Goal: Task Accomplishment & Management: Complete application form

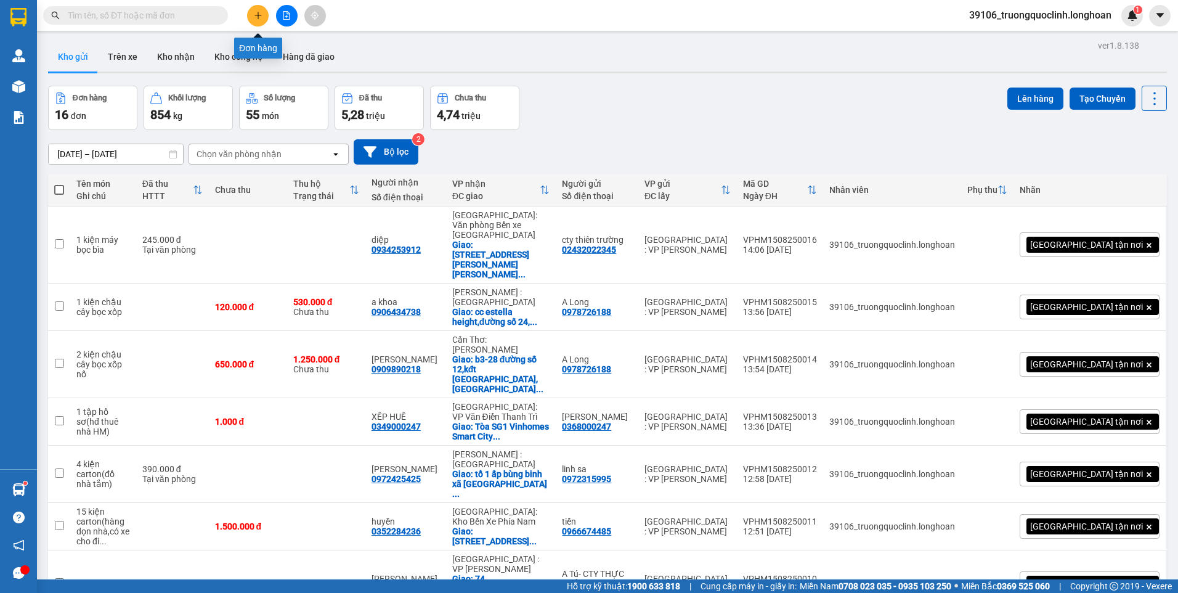
click at [261, 15] on icon "plus" at bounding box center [258, 15] width 7 height 1
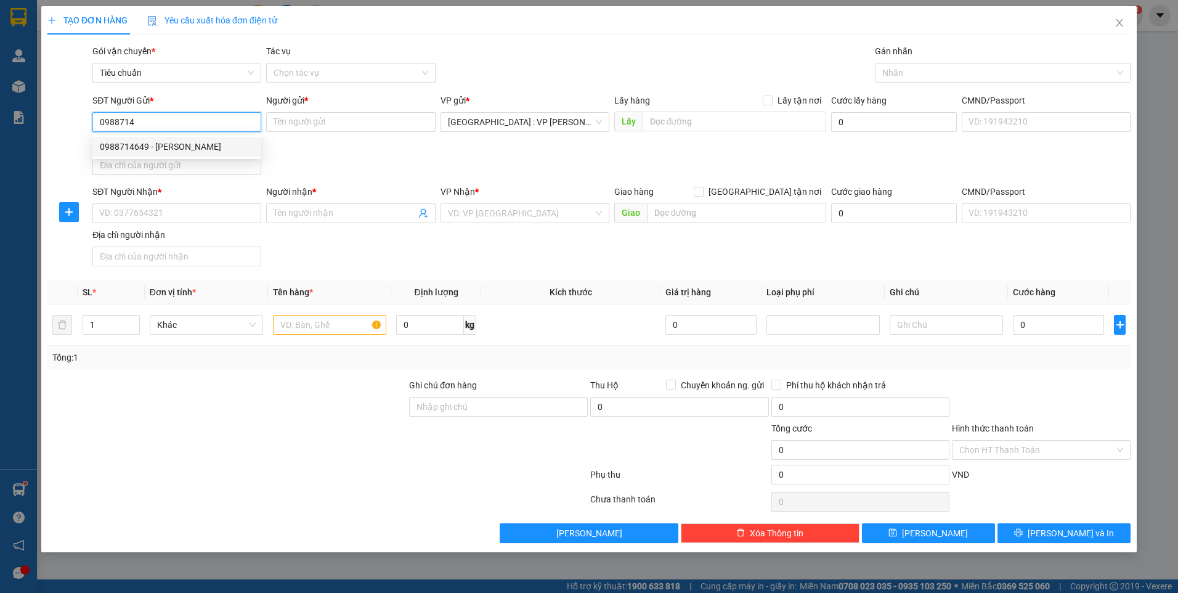
click at [185, 145] on div "0988714649 - [PERSON_NAME]" at bounding box center [177, 147] width 154 height 14
type input "0988714649"
type input "quỳnh"
checkbox input "true"
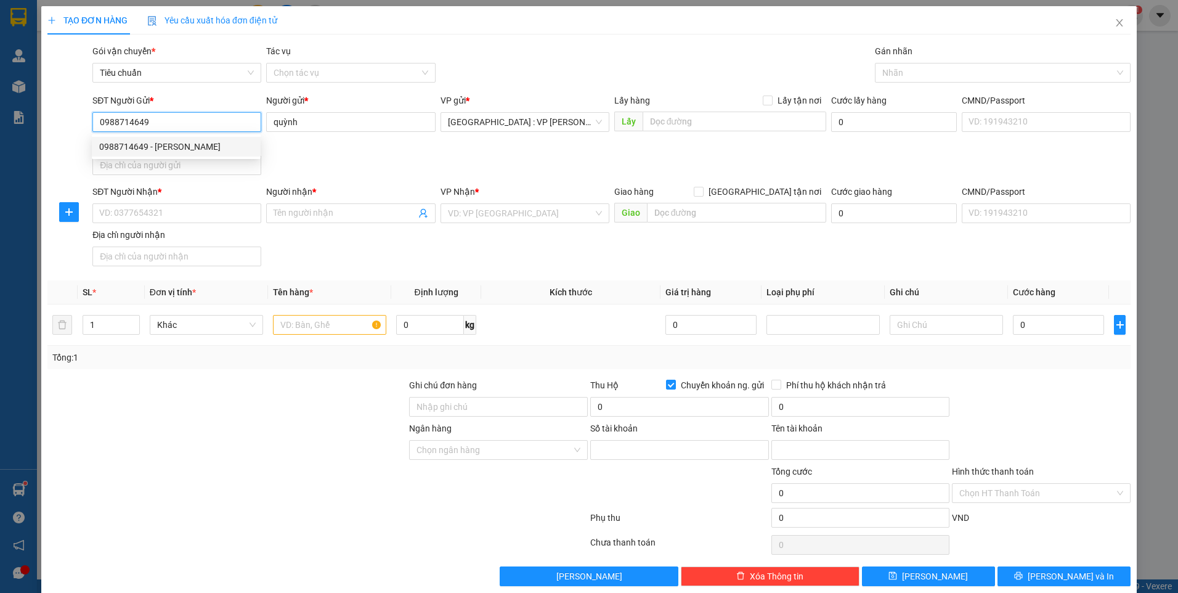
type input "0361000194664"
type input "Bui manh Quynh"
type input "0988714649"
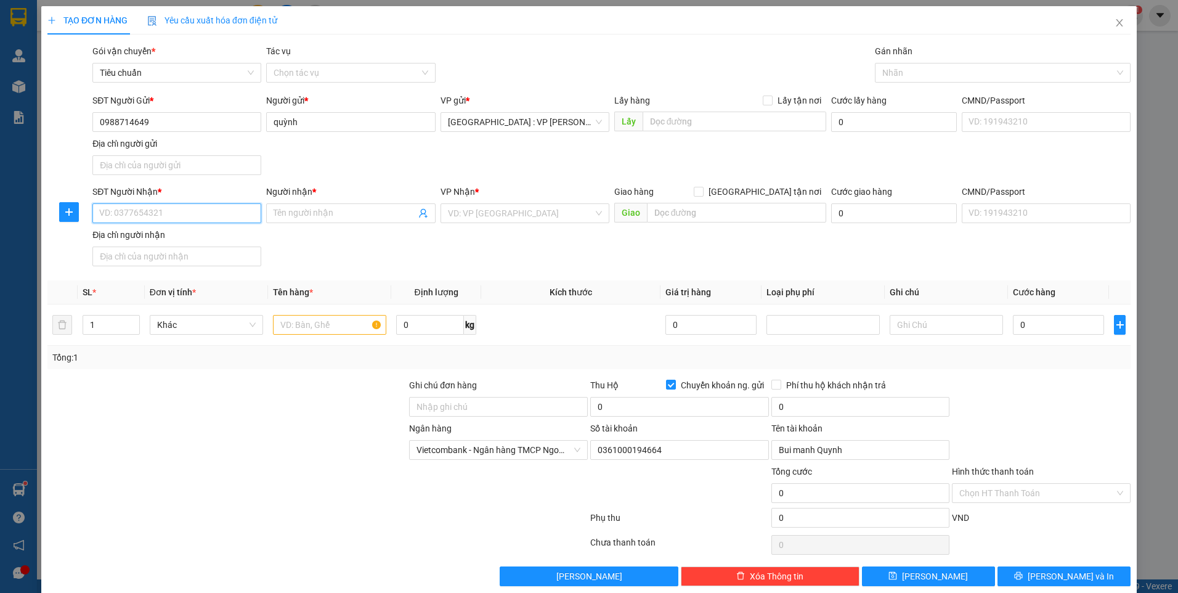
click at [224, 208] on input "SĐT Người Nhận *" at bounding box center [176, 213] width 169 height 20
click at [192, 210] on input "SĐT Người Nhận *" at bounding box center [176, 213] width 169 height 20
type input "0349724701"
click at [311, 216] on input "Người nhận *" at bounding box center [345, 213] width 142 height 14
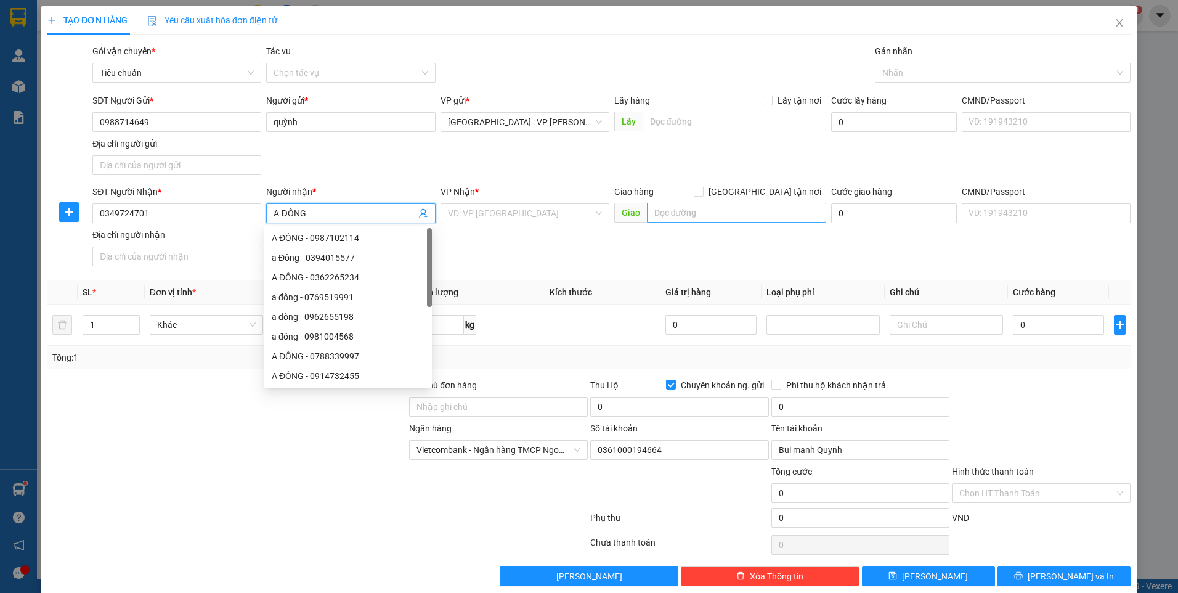
type input "A ĐÔNG"
click at [655, 209] on input "text" at bounding box center [737, 213] width 180 height 20
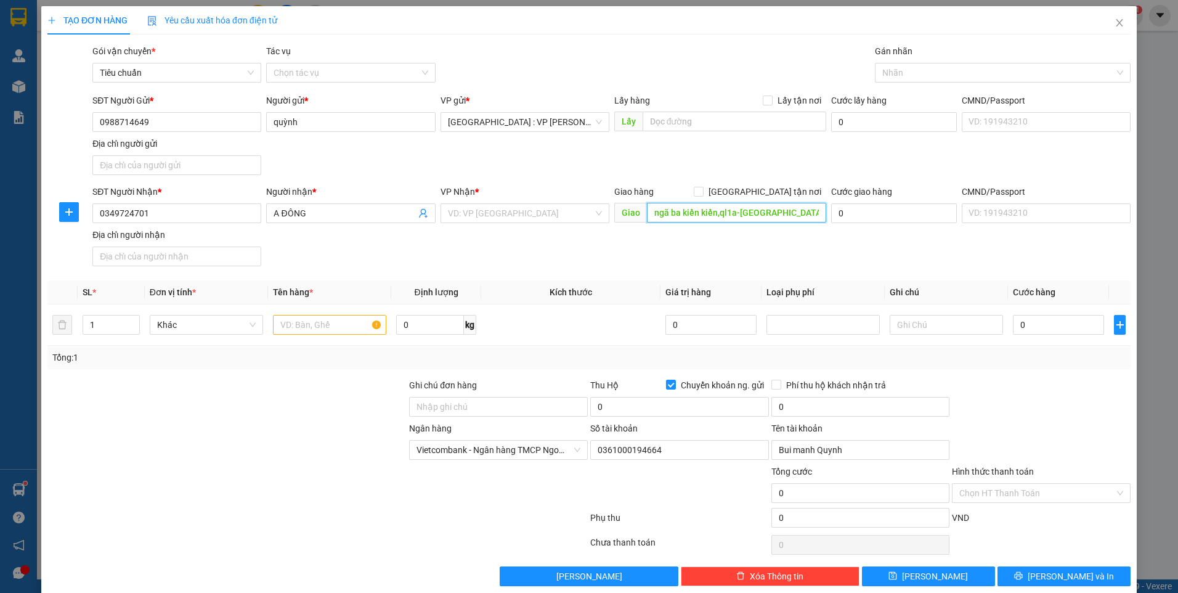
type input "ngã ba kiền kiền,ql1a-[GEOGRAPHIC_DATA]"
click at [513, 210] on input "search" at bounding box center [520, 213] width 145 height 18
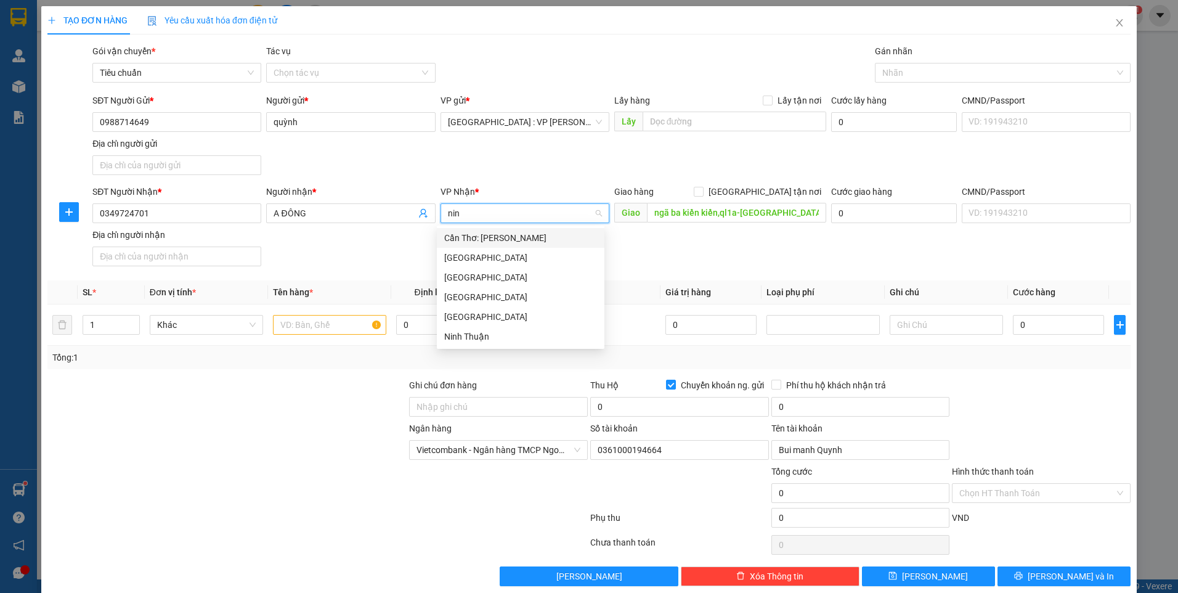
type input "ninh"
drag, startPoint x: 493, startPoint y: 332, endPoint x: 456, endPoint y: 333, distance: 37.0
click at [492, 333] on div "Ninh Thuận" at bounding box center [520, 337] width 153 height 14
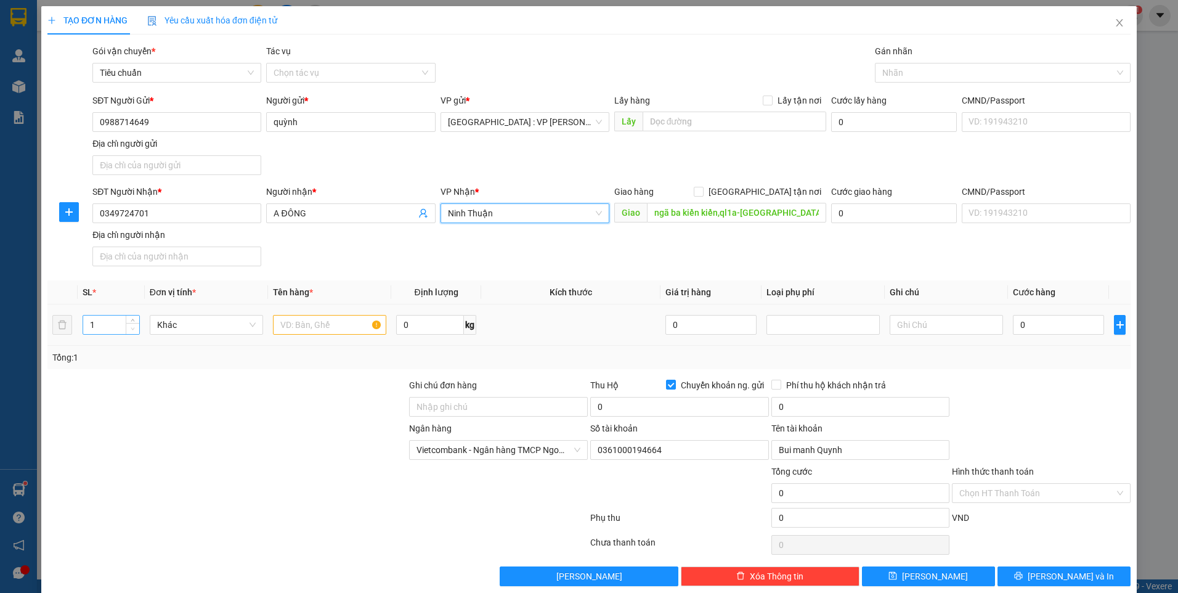
click at [126, 323] on span "Decrease Value" at bounding box center [133, 328] width 14 height 11
type input "2"
click at [136, 320] on span "up" at bounding box center [132, 321] width 7 height 7
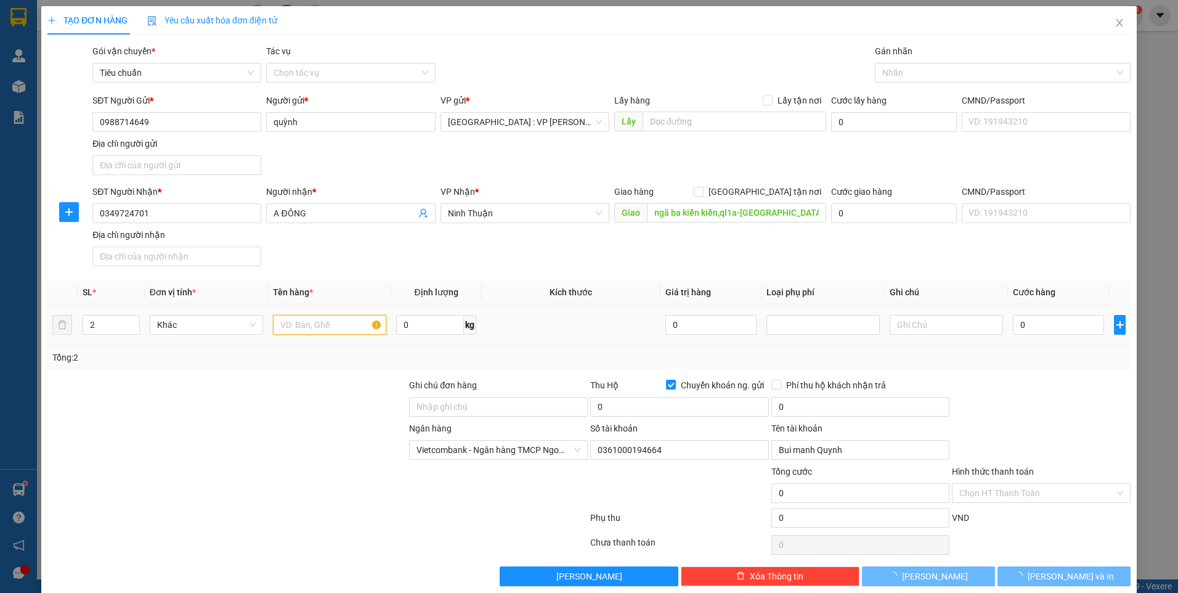
click at [320, 324] on input "text" at bounding box center [329, 325] width 113 height 20
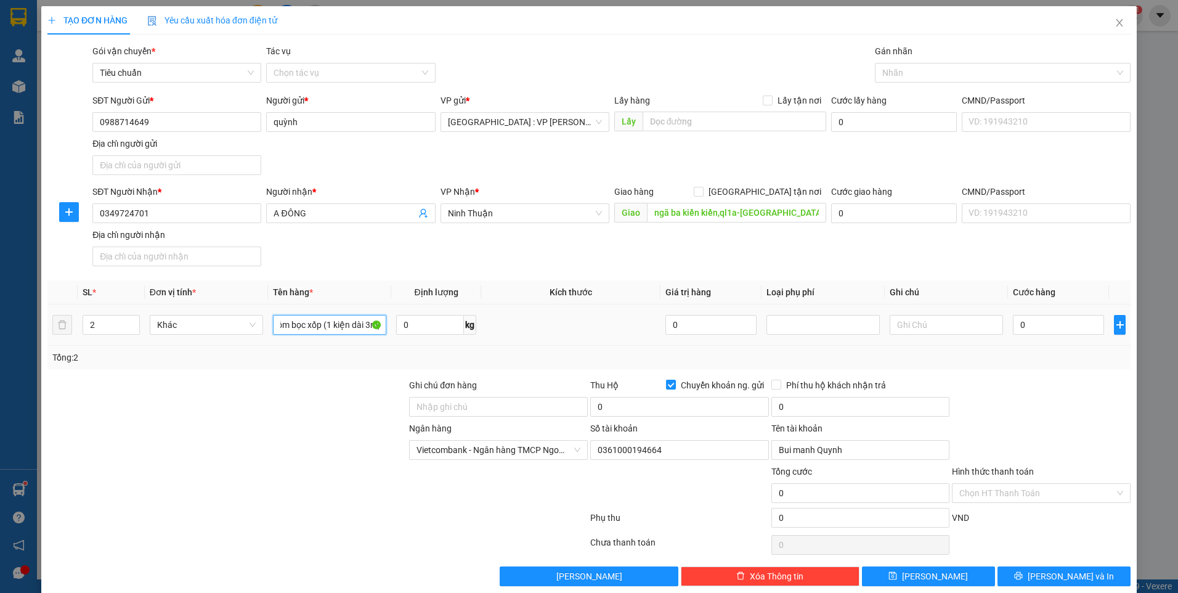
scroll to position [0, 41]
type input "2 kiện nhôm bọc xốp (1 kiện dài 3m)"
click at [447, 407] on input "Ghi chú đơn hàng" at bounding box center [498, 407] width 179 height 20
type input "k bao cong"
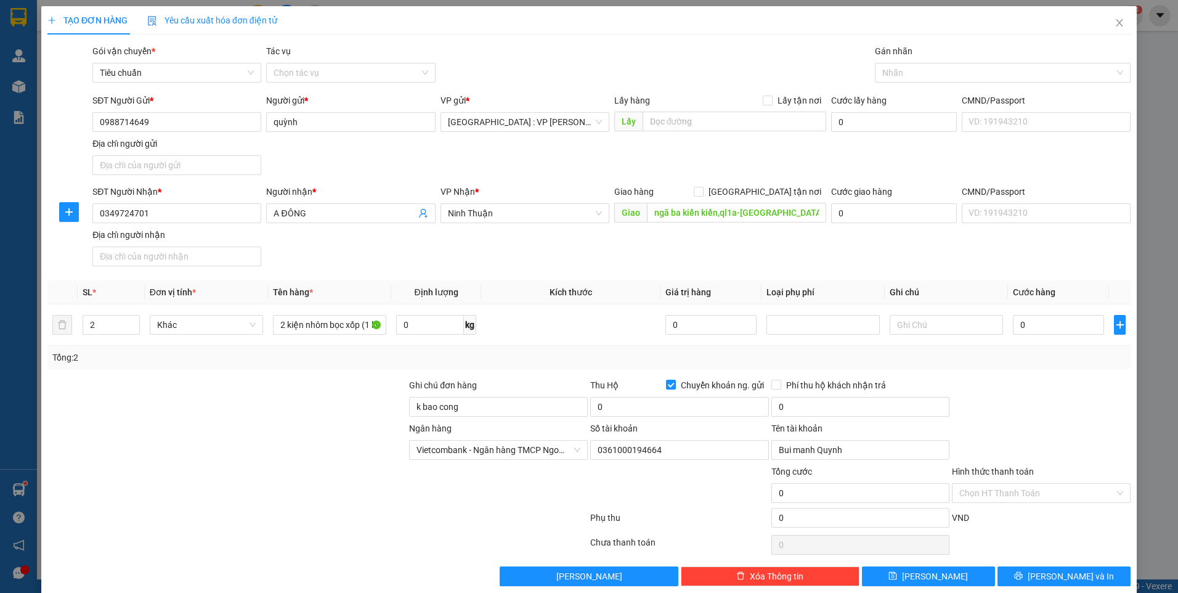
click at [292, 416] on div at bounding box center [227, 399] width 362 height 43
click at [658, 407] on input "0" at bounding box center [679, 407] width 179 height 20
type input "2.360.000"
click at [1069, 332] on input "0" at bounding box center [1058, 325] width 91 height 20
type input "1"
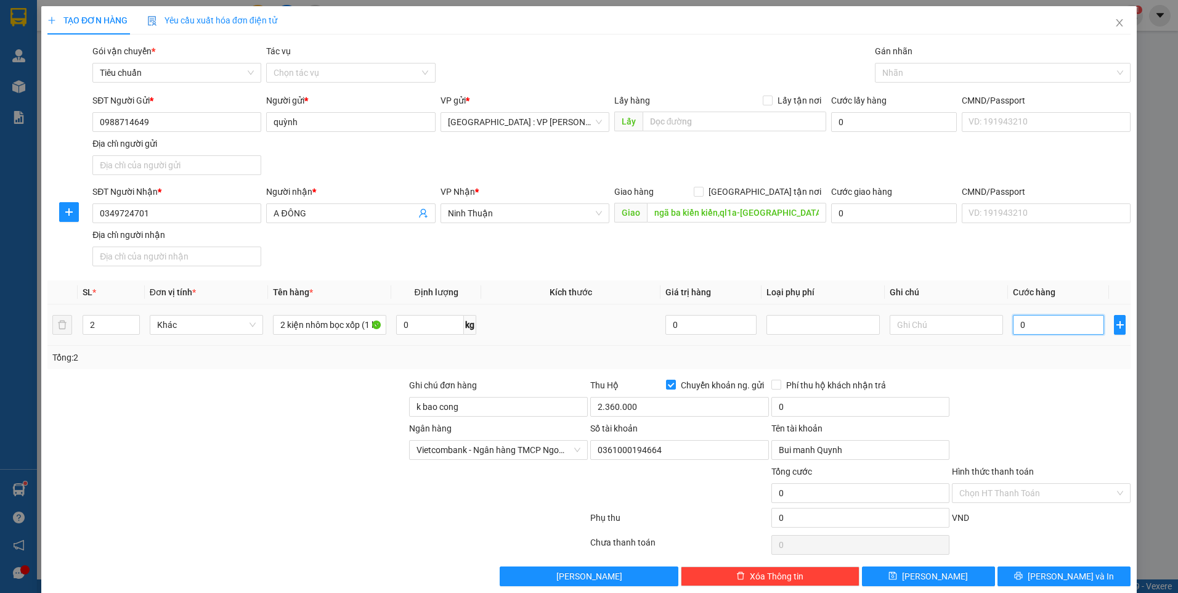
type input "1"
type input "15"
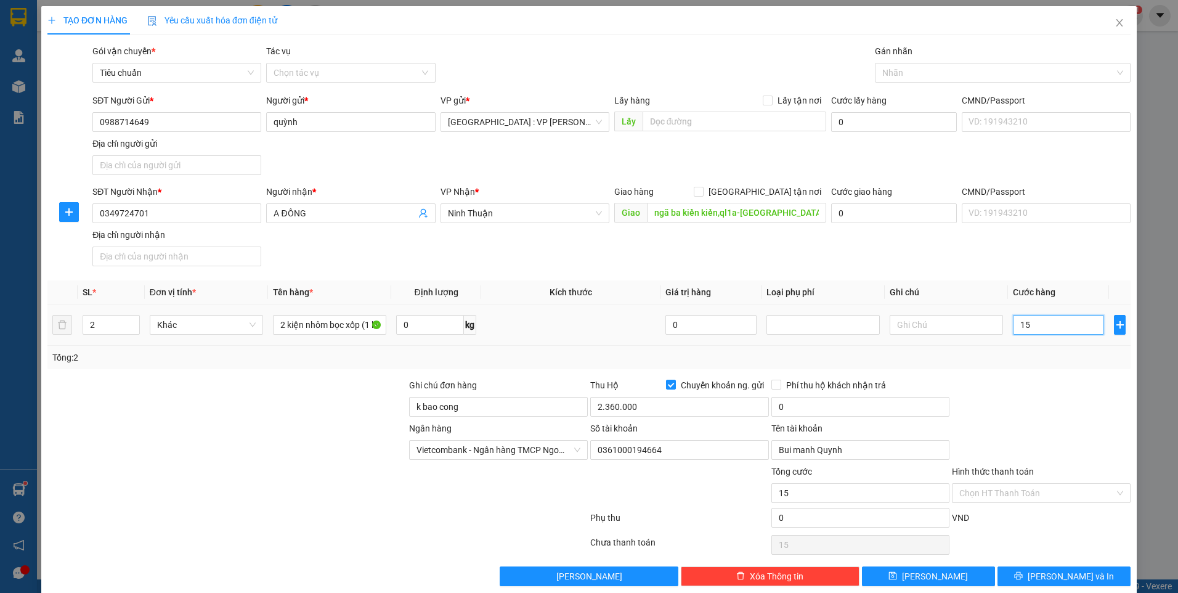
type input "150"
type input "1.500"
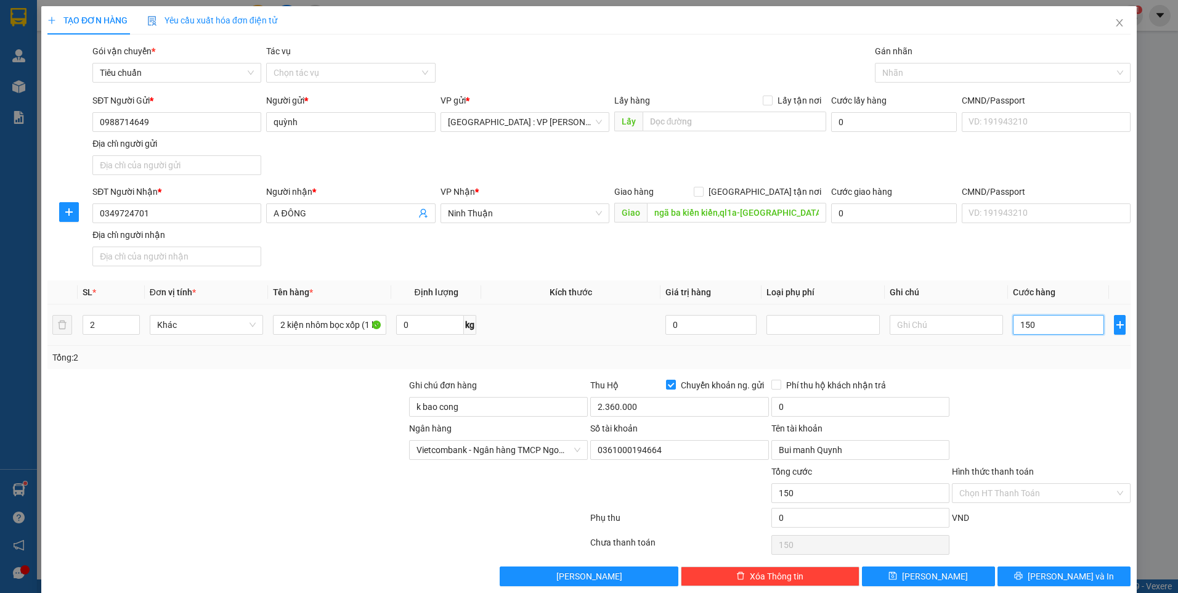
type input "1.500"
type input "15.000"
type input "150.000"
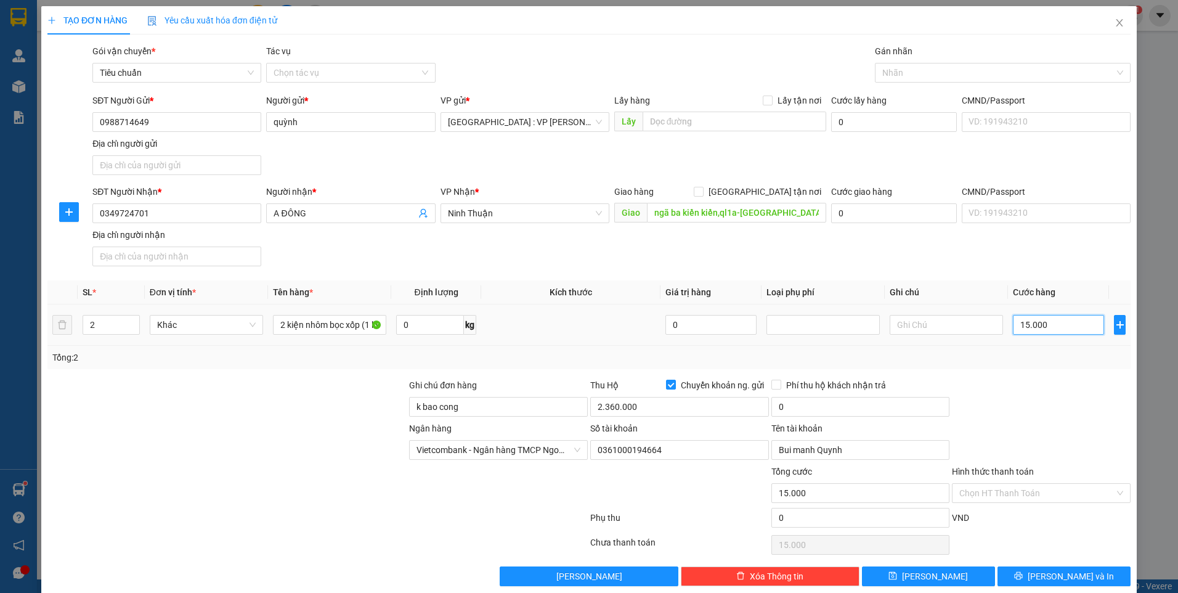
type input "150.000"
click at [850, 411] on input "0" at bounding box center [861, 407] width 179 height 20
type input "20.000"
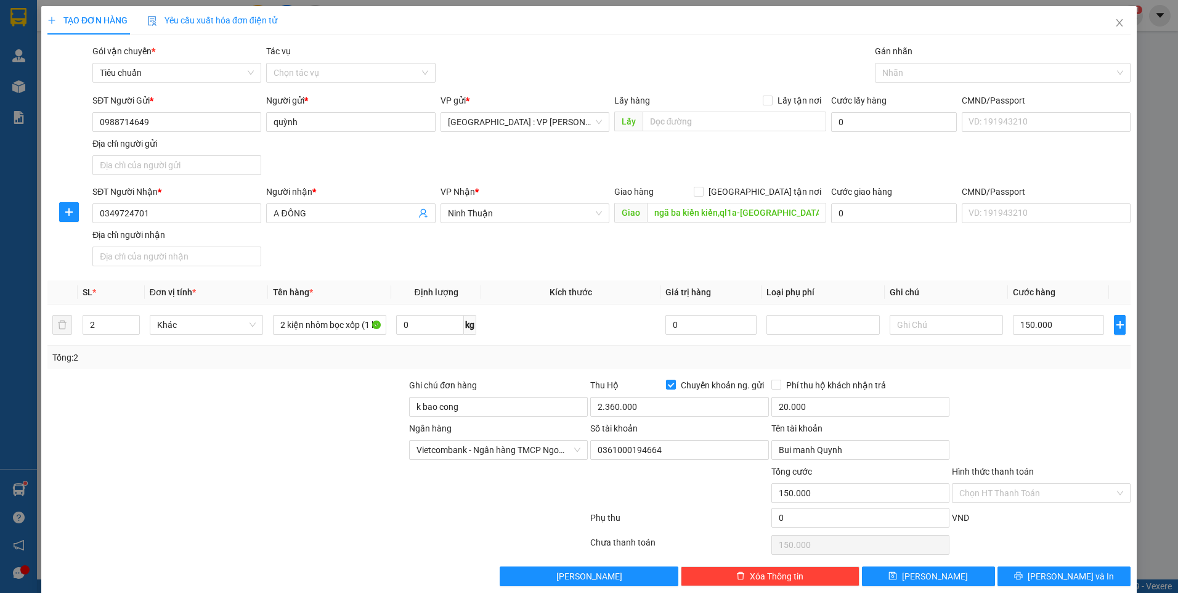
click at [1061, 417] on div at bounding box center [1041, 399] width 181 height 43
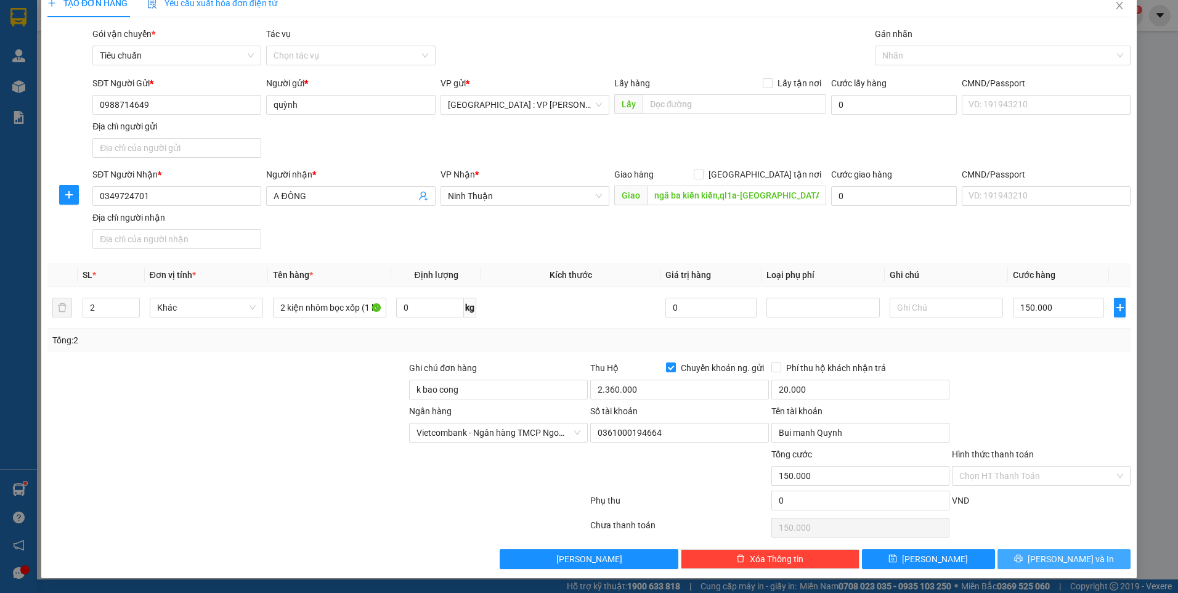
click at [1055, 555] on span "[PERSON_NAME] và In" at bounding box center [1071, 559] width 86 height 14
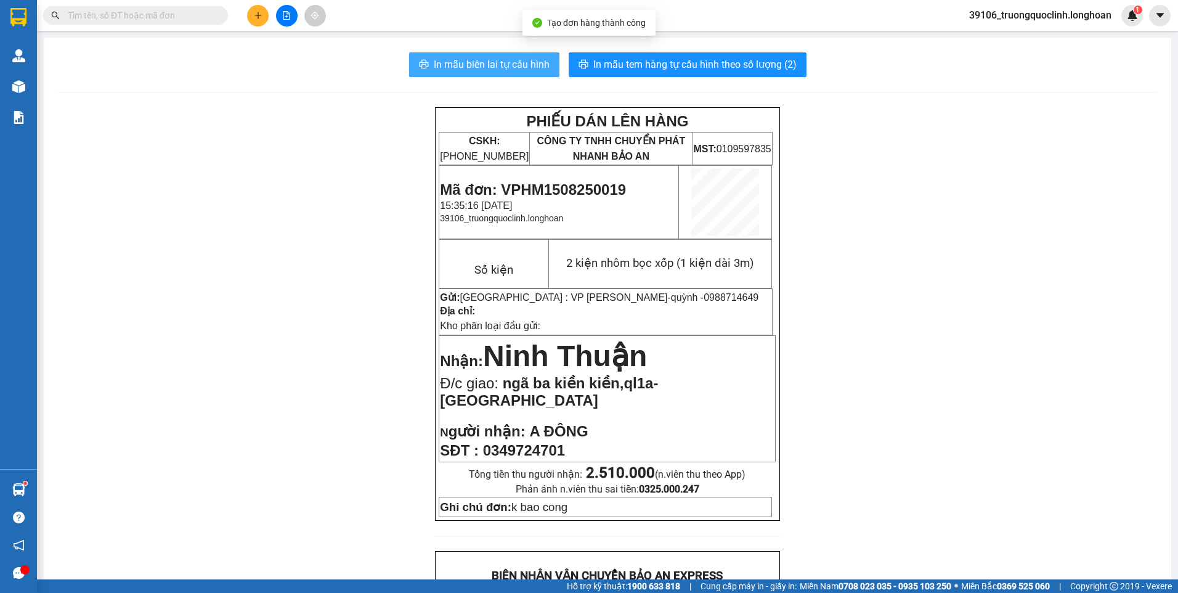
click at [507, 62] on span "In mẫu biên lai tự cấu hình" at bounding box center [492, 64] width 116 height 15
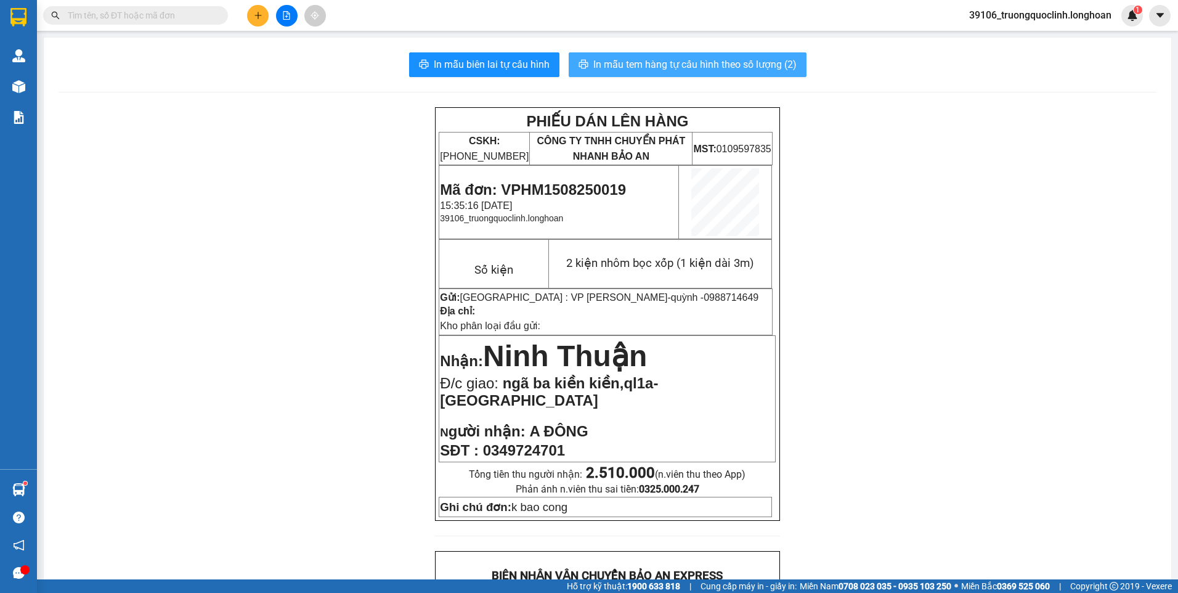
click at [674, 64] on span "In mẫu tem hàng tự cấu hình theo số lượng (2)" at bounding box center [694, 64] width 203 height 15
